Goal: Information Seeking & Learning: Find specific fact

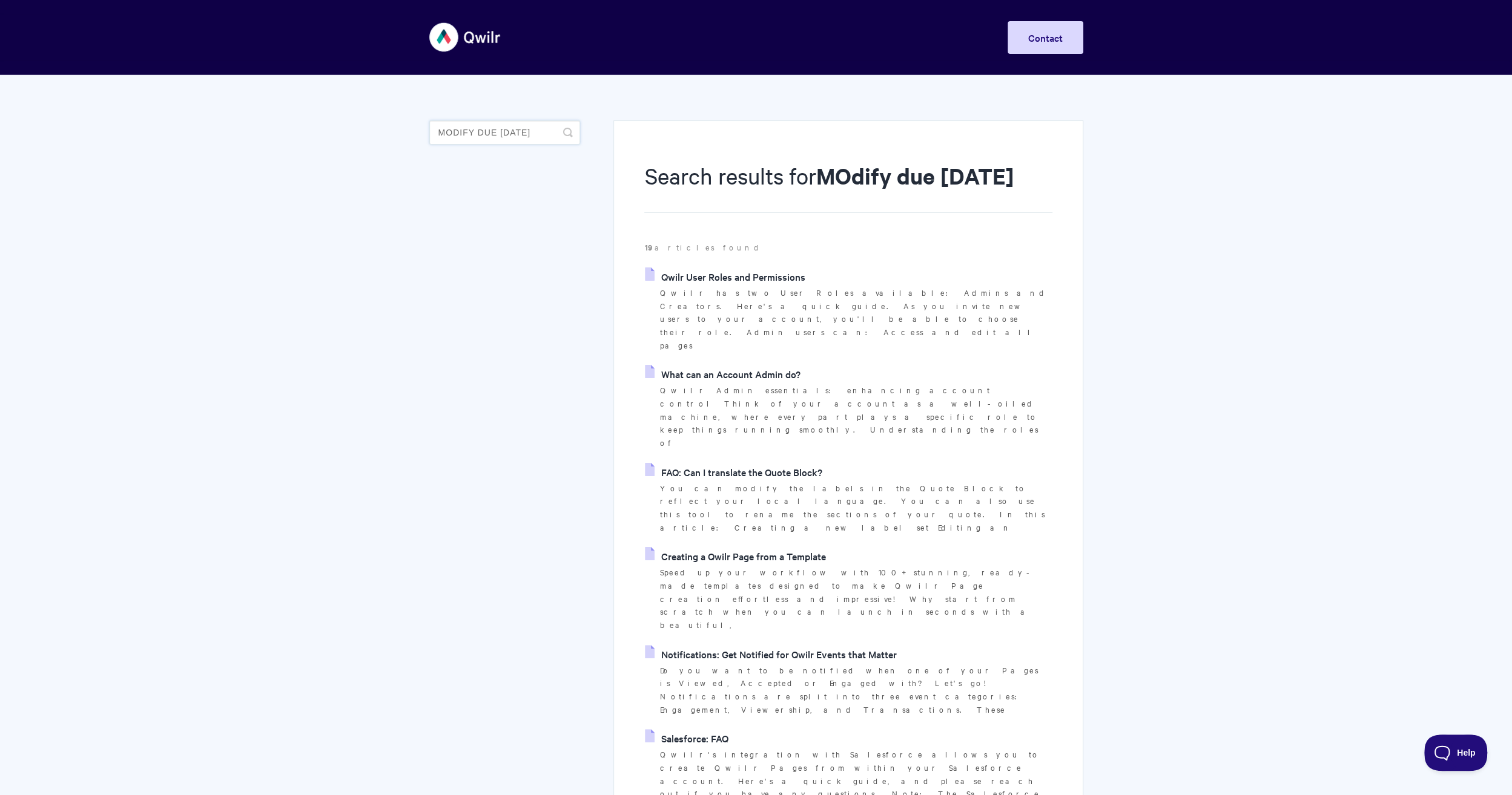
click at [516, 128] on input "MOdify due [DATE]" at bounding box center [504, 133] width 151 height 24
drag, startPoint x: 824, startPoint y: 81, endPoint x: 523, endPoint y: 23, distance: 306.5
click at [494, 134] on input "MOdify due [DATE]" at bounding box center [504, 133] width 151 height 24
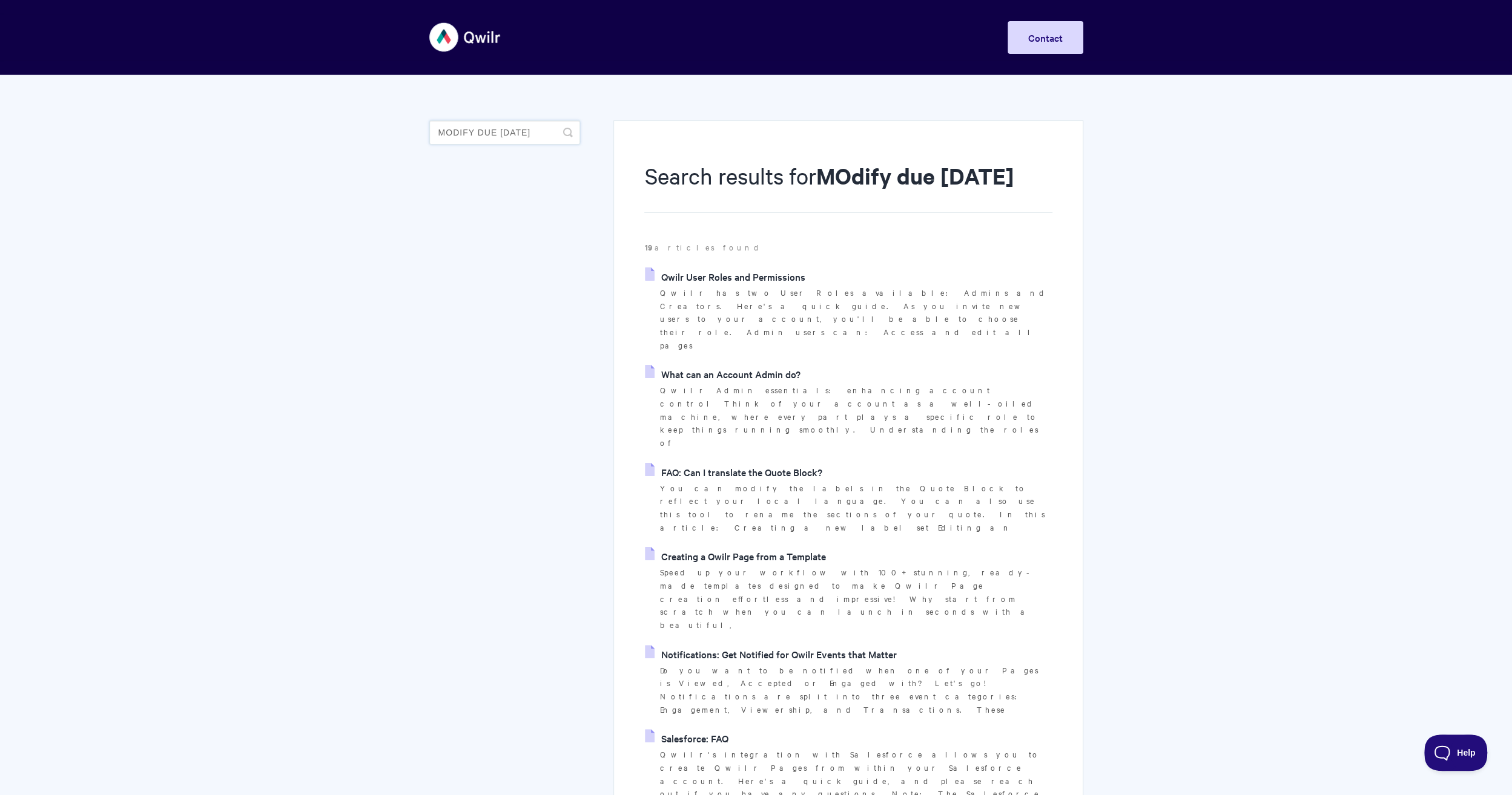
click at [494, 133] on input "MOdify due [DATE]" at bounding box center [504, 133] width 151 height 24
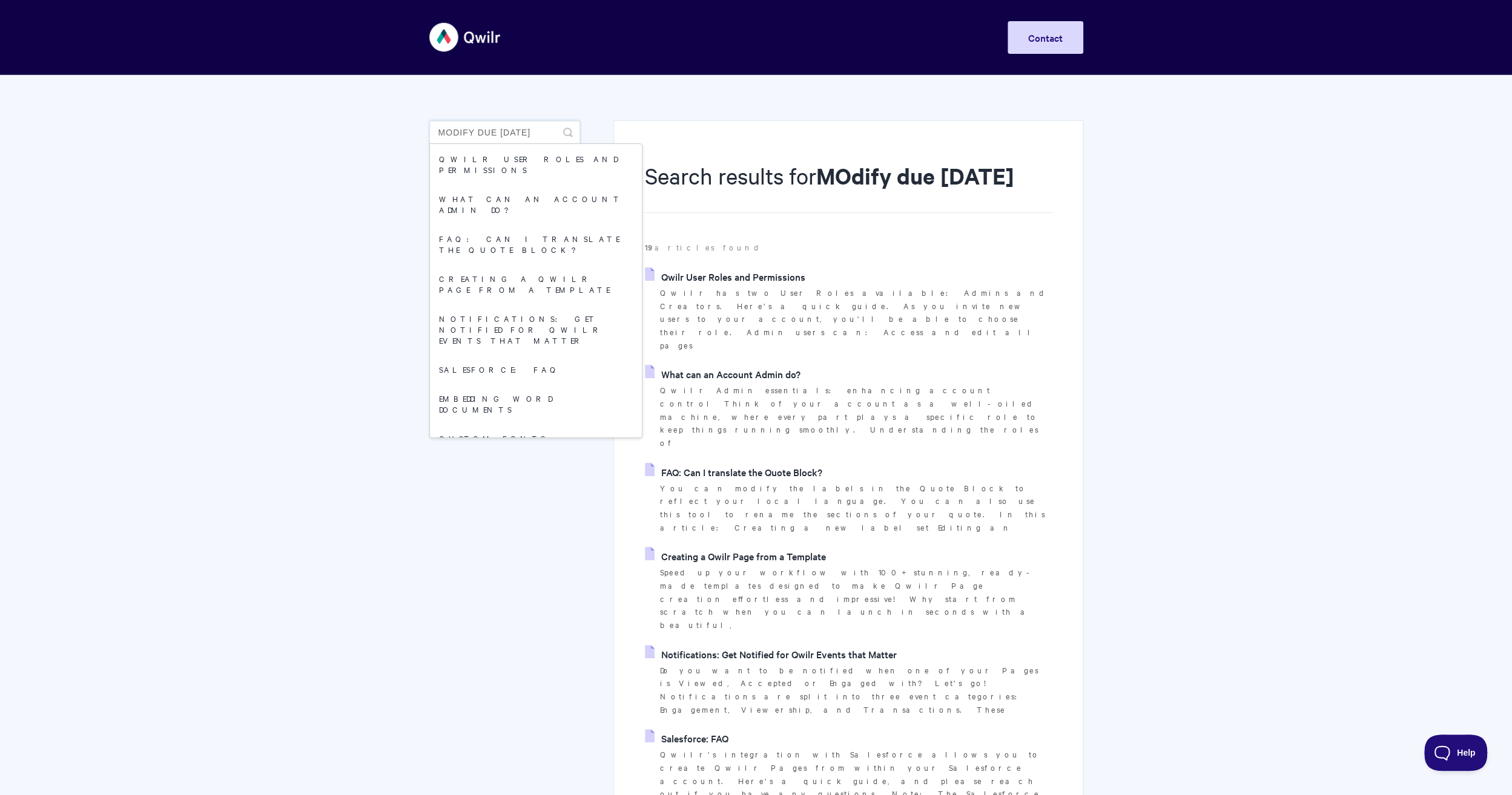
click at [526, 126] on input "MOdify due [DATE]" at bounding box center [504, 133] width 151 height 24
drag, startPoint x: 539, startPoint y: 131, endPoint x: 426, endPoint y: 141, distance: 113.4
type input "Due Today"
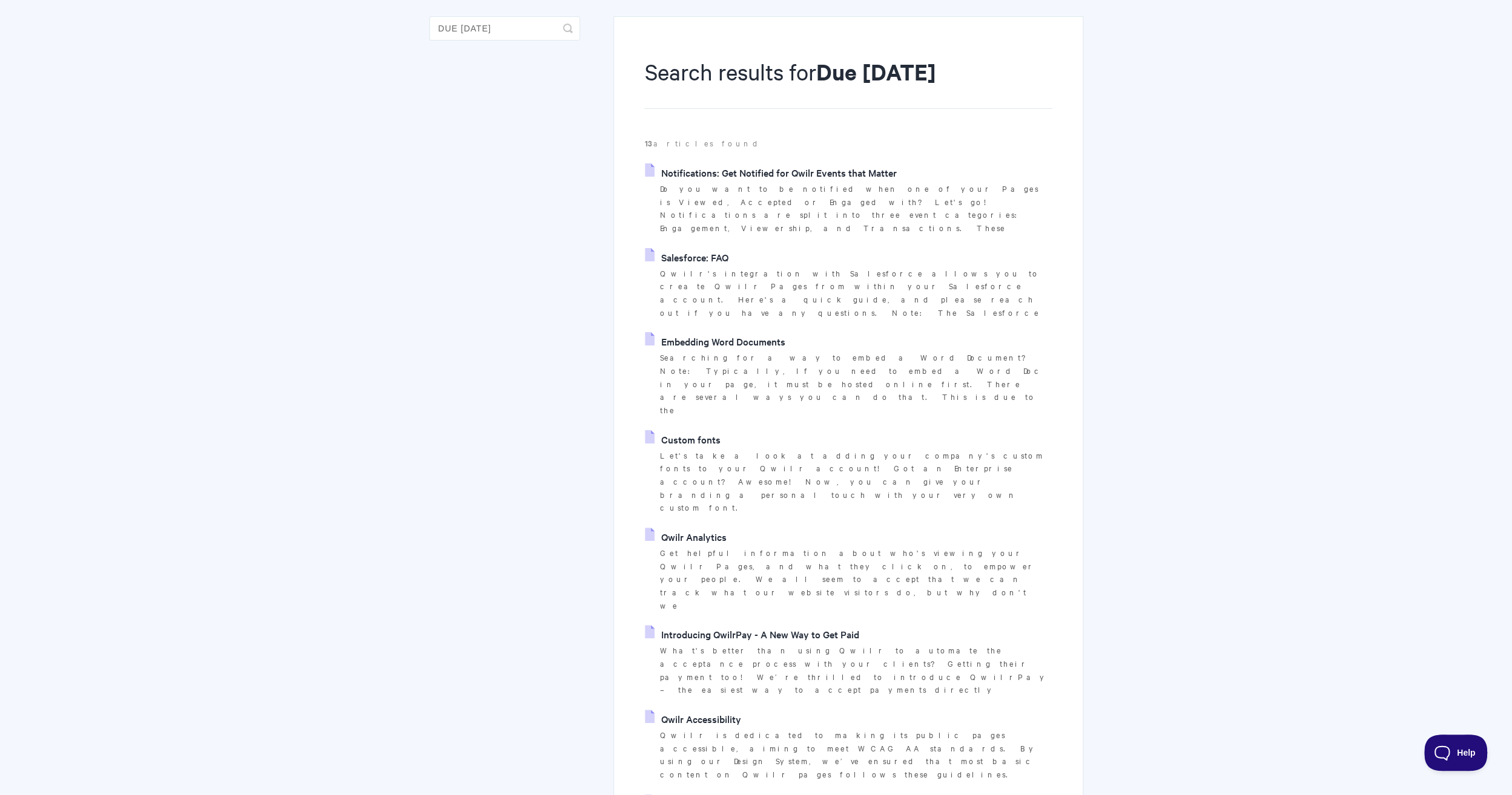
scroll to position [363, 0]
